Goal: Task Accomplishment & Management: Use online tool/utility

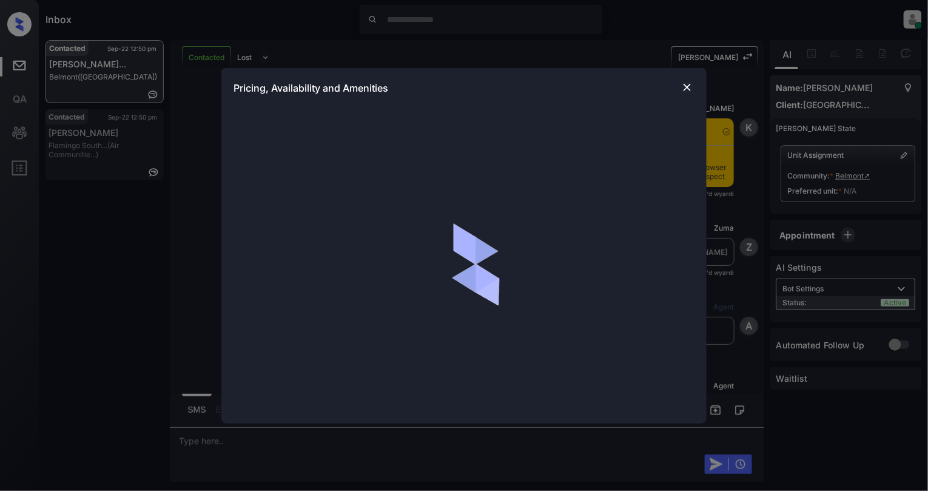
scroll to position [984, 0]
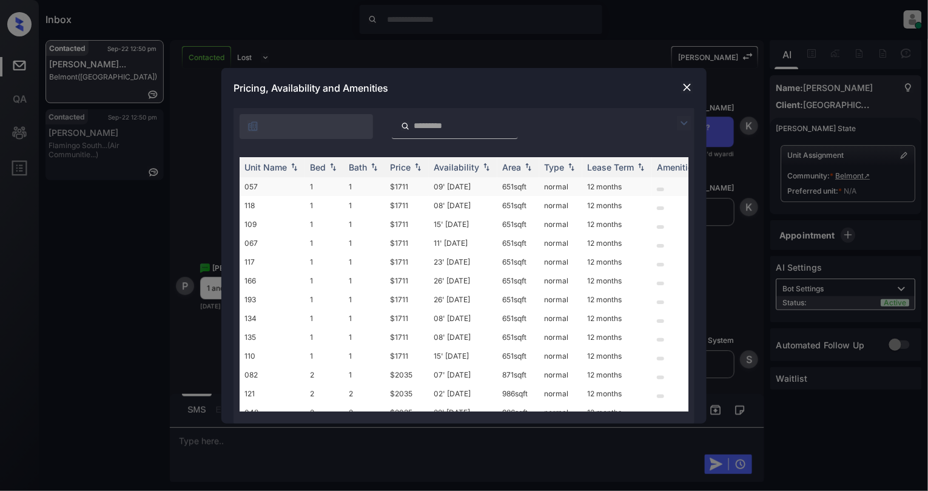
click at [352, 192] on td "1" at bounding box center [364, 186] width 41 height 19
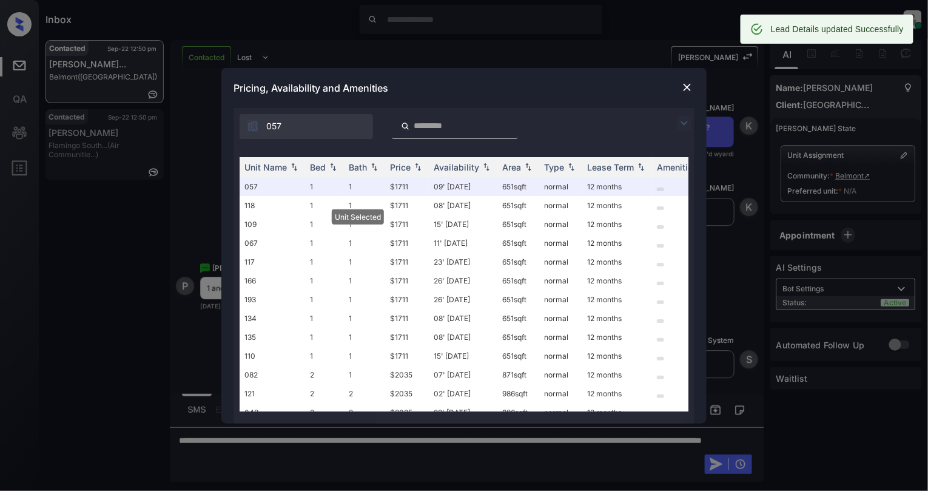
click at [682, 85] on img at bounding box center [687, 87] width 12 height 12
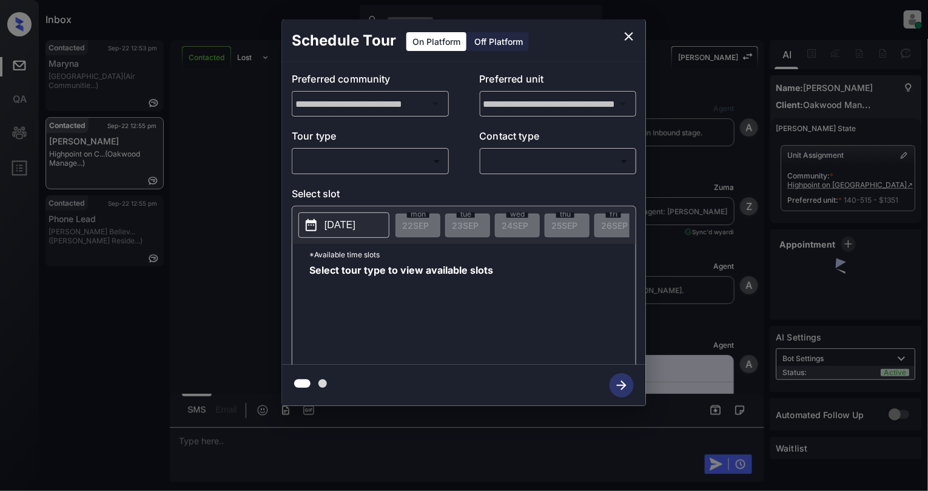
scroll to position [1253, 0]
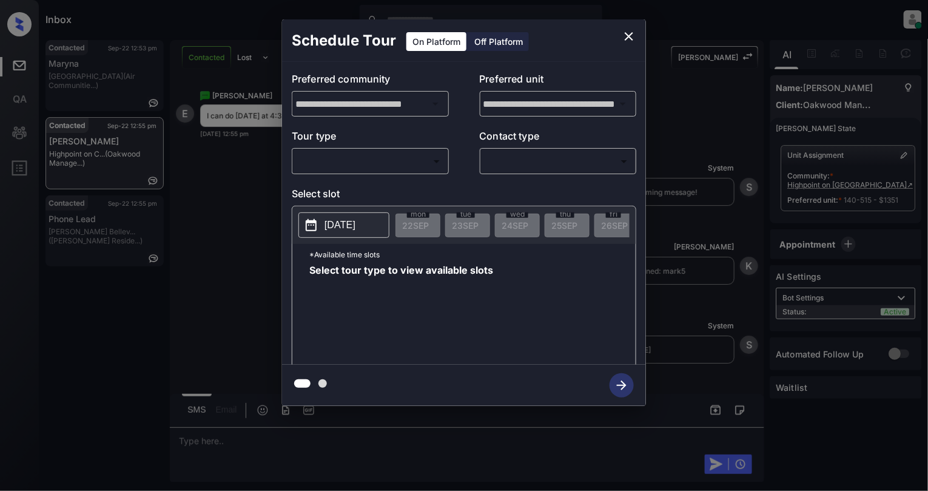
click at [354, 154] on body "Inbox [PERSON_NAME] Online Set yourself offline Set yourself on break Profile S…" at bounding box center [464, 245] width 928 height 491
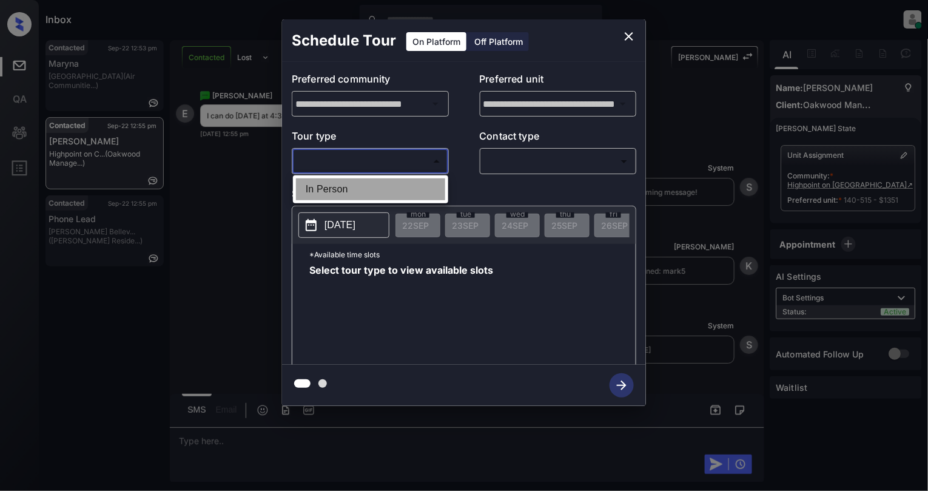
click at [382, 189] on li "In Person" at bounding box center [370, 189] width 149 height 22
type input "********"
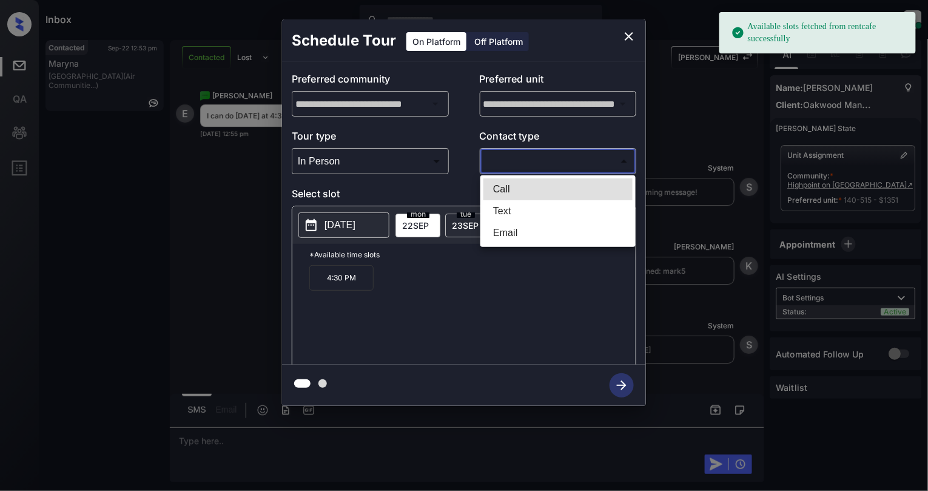
click at [583, 155] on body "Available slots fetched from rentcafe successfully Inbox [PERSON_NAME] Online S…" at bounding box center [464, 245] width 928 height 491
click at [508, 209] on li "Text" at bounding box center [557, 211] width 149 height 22
type input "****"
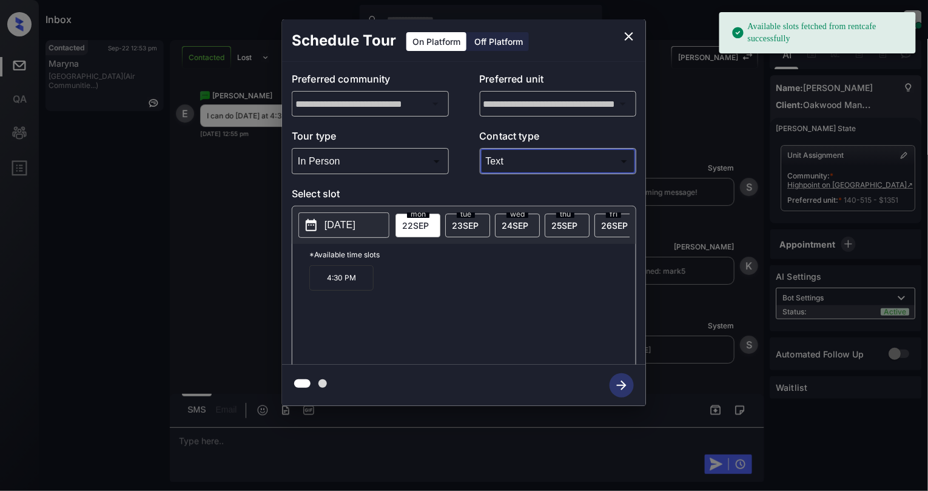
click at [355, 226] on p "[DATE]" at bounding box center [339, 225] width 31 height 15
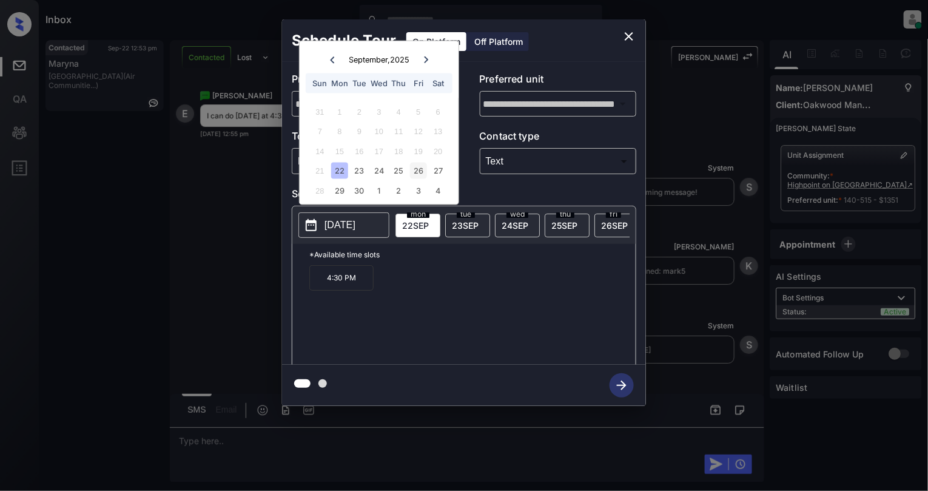
click at [420, 164] on div "26" at bounding box center [418, 171] width 16 height 16
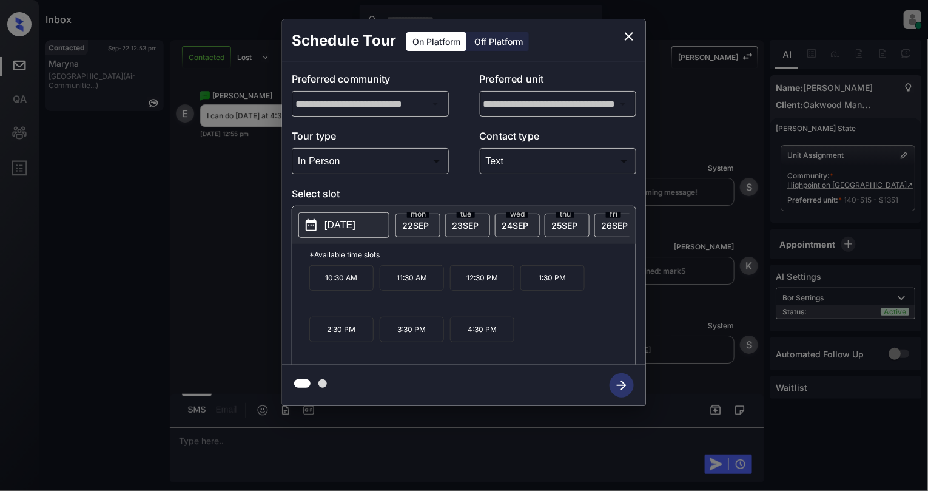
click at [492, 338] on p "4:30 PM" at bounding box center [482, 329] width 64 height 25
click at [627, 384] on icon "button" at bounding box center [622, 385] width 24 height 24
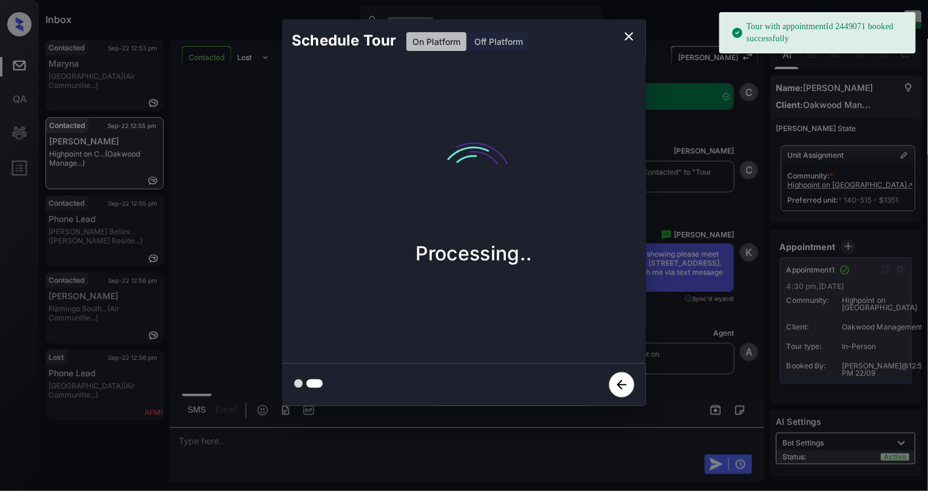
scroll to position [1595, 0]
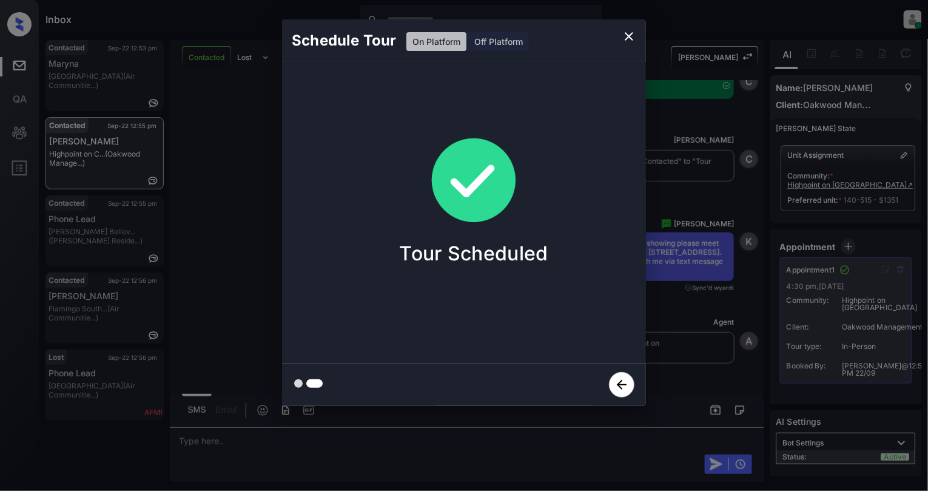
click at [629, 30] on icon "close" at bounding box center [629, 36] width 15 height 15
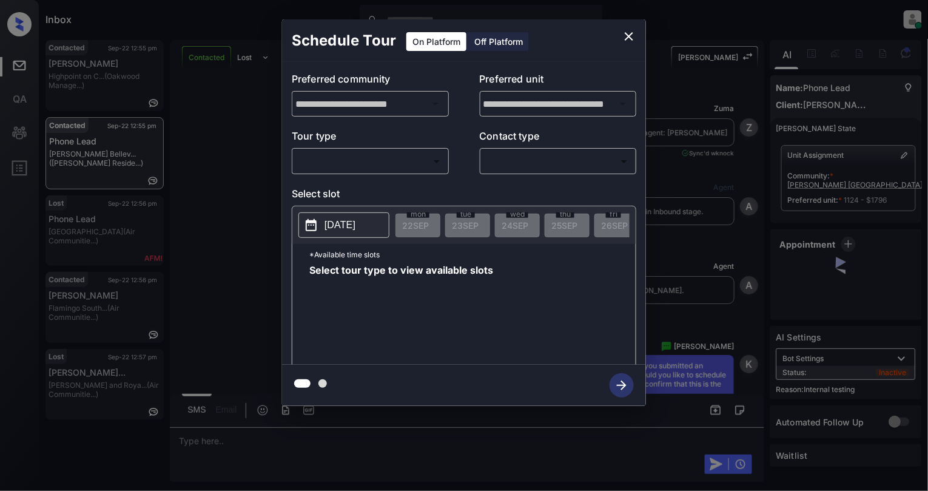
scroll to position [5483, 0]
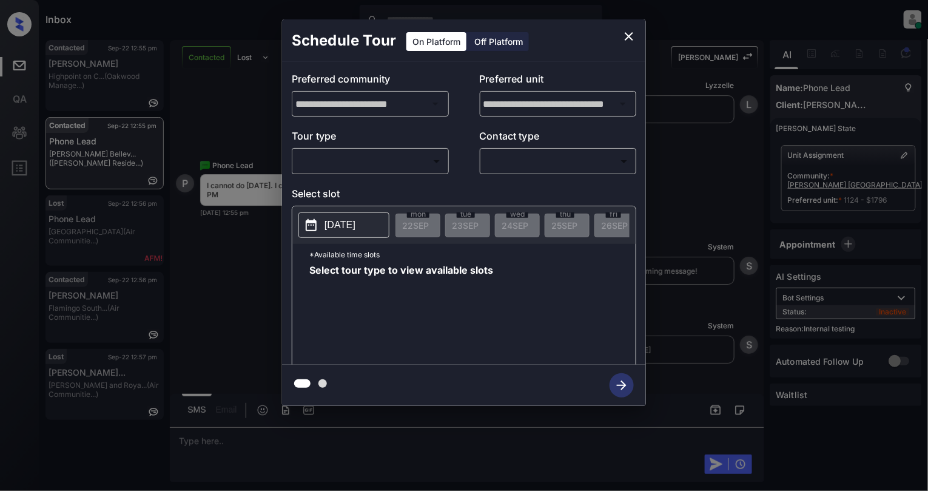
click at [408, 169] on body "Inbox Cynthia Montañez Online Set yourself offline Set yourself on break Profil…" at bounding box center [464, 245] width 928 height 491
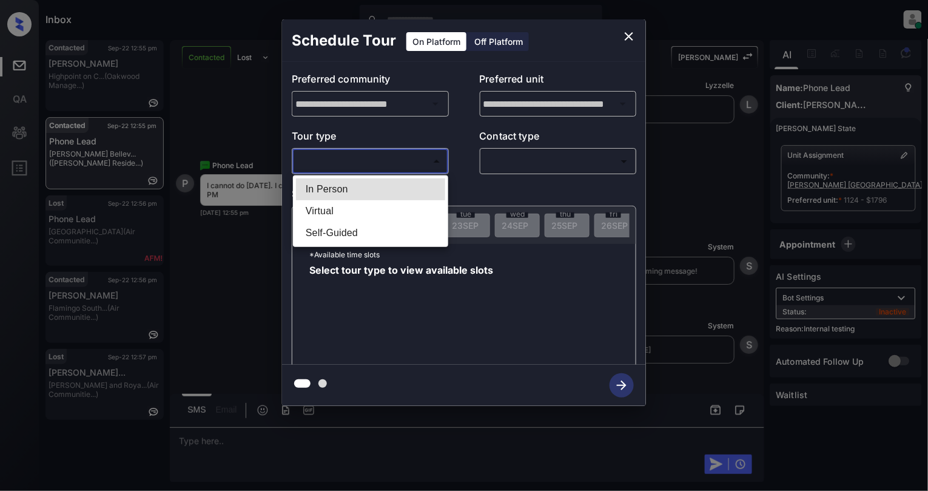
click at [372, 188] on li "In Person" at bounding box center [370, 189] width 149 height 22
type input "********"
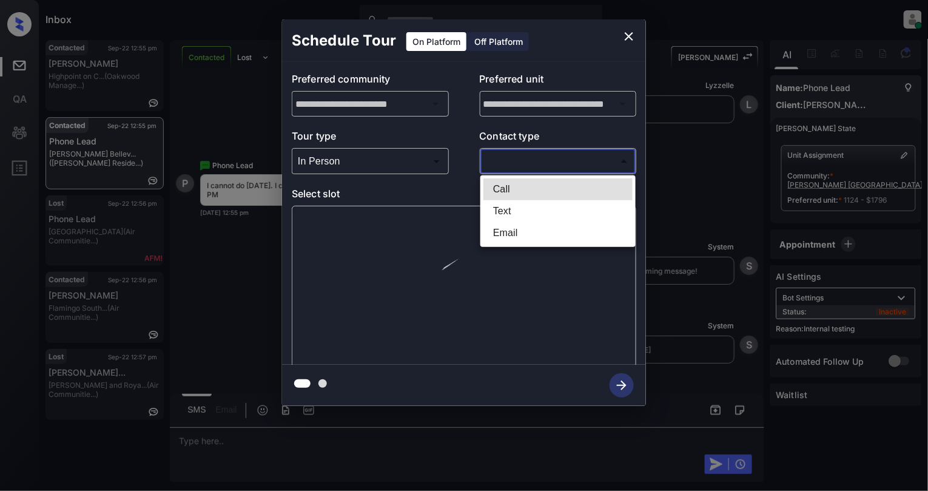
click at [561, 161] on body "Inbox Cynthia Montañez Online Set yourself offline Set yourself on break Profil…" at bounding box center [464, 245] width 928 height 491
click at [528, 212] on li "Text" at bounding box center [557, 211] width 149 height 22
type input "****"
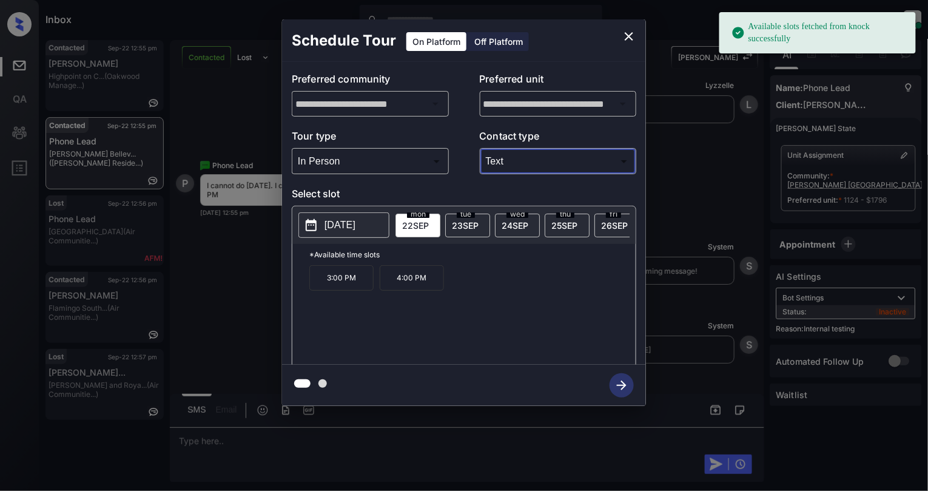
click at [346, 227] on p "[DATE]" at bounding box center [339, 225] width 31 height 15
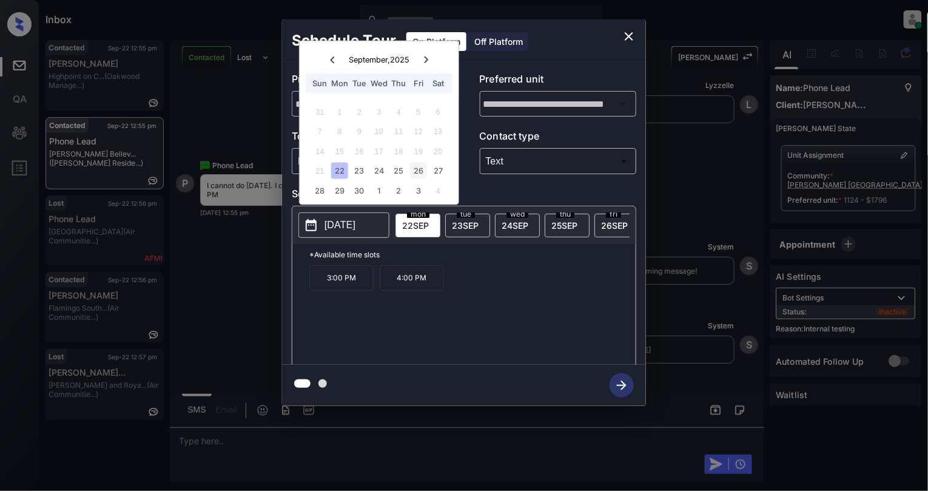
click at [418, 166] on div "26" at bounding box center [418, 171] width 16 height 16
click at [628, 35] on icon "close" at bounding box center [629, 36] width 8 height 8
